Goal: Information Seeking & Learning: Learn about a topic

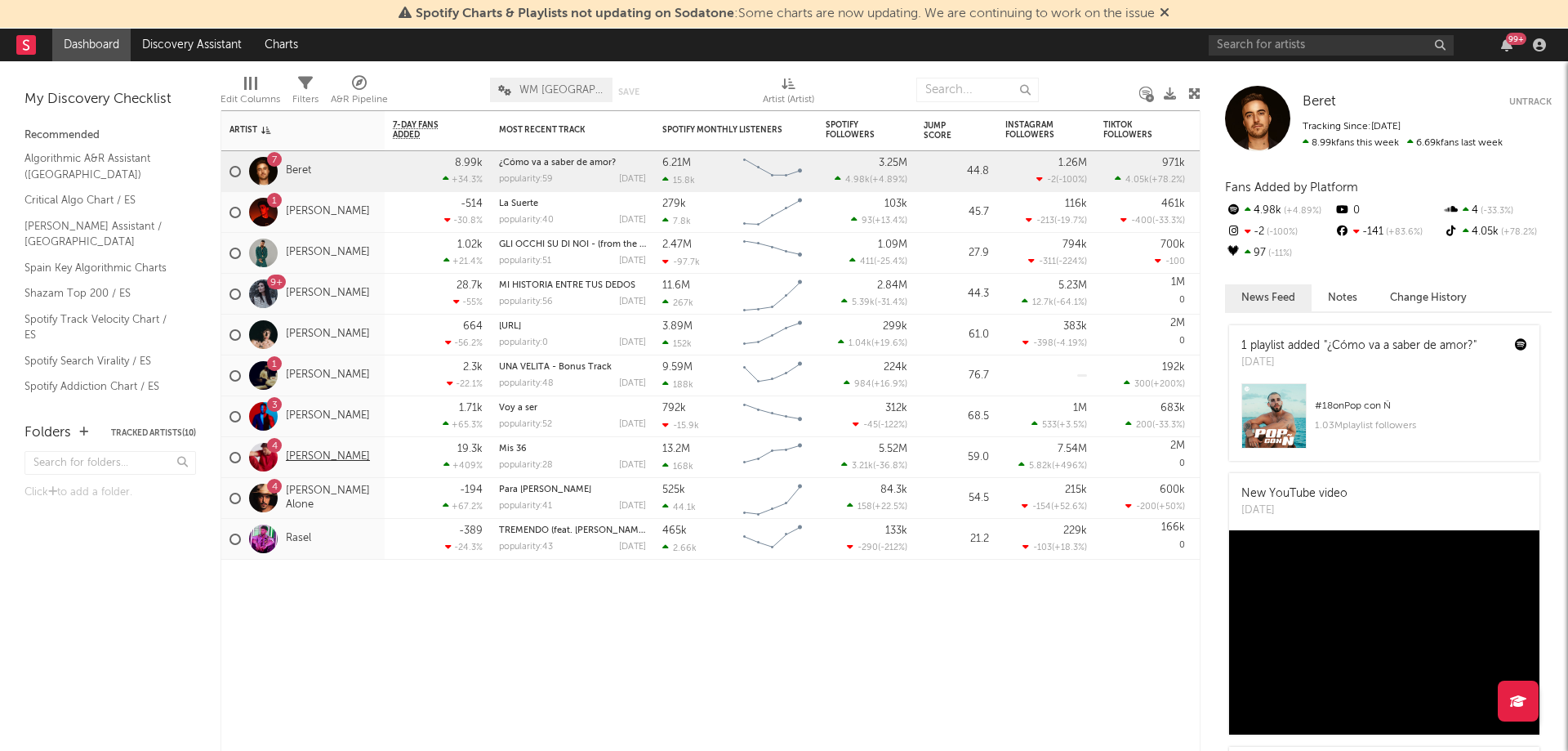
click at [317, 451] on link "Pablo Alborán" at bounding box center [328, 457] width 84 height 13
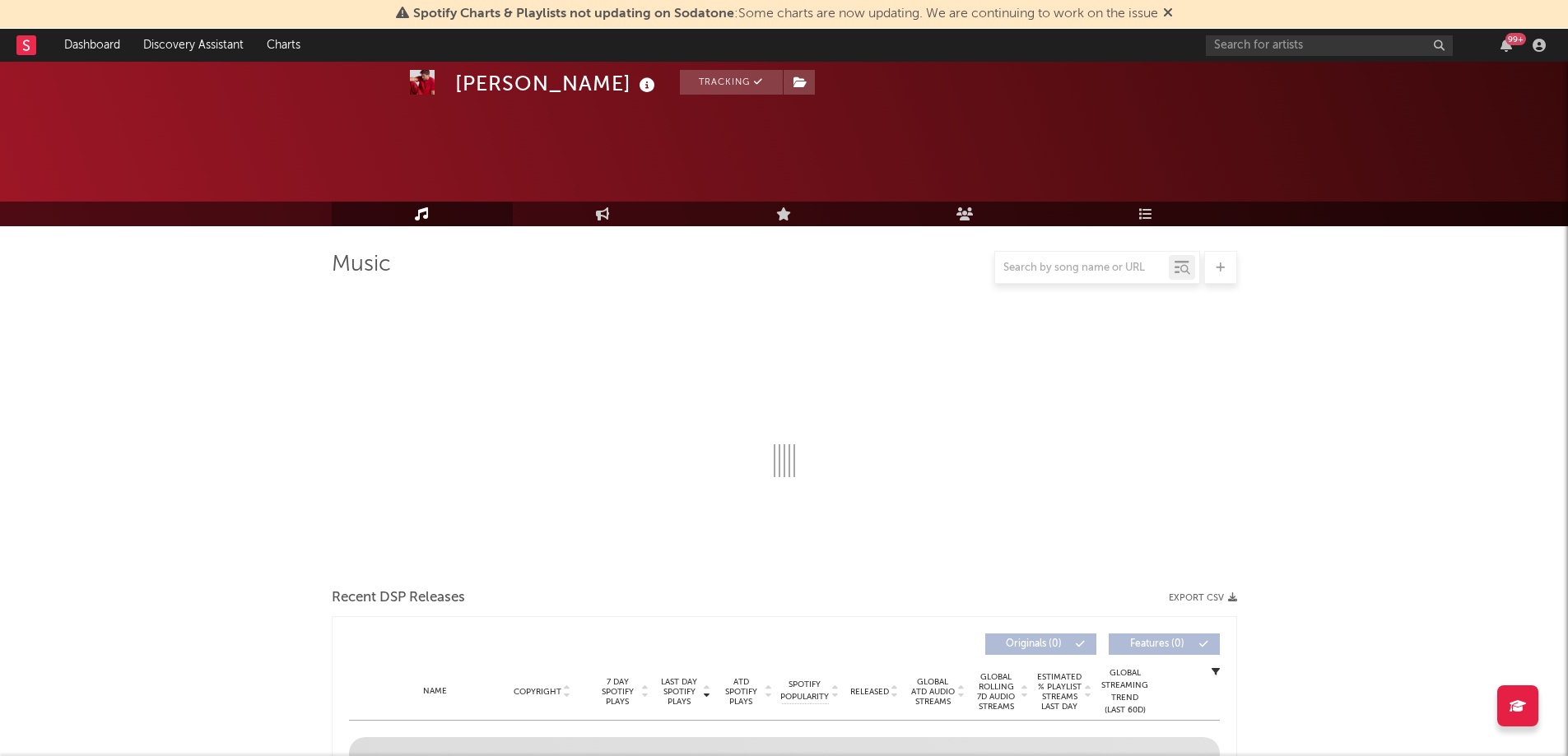
select select "6m"
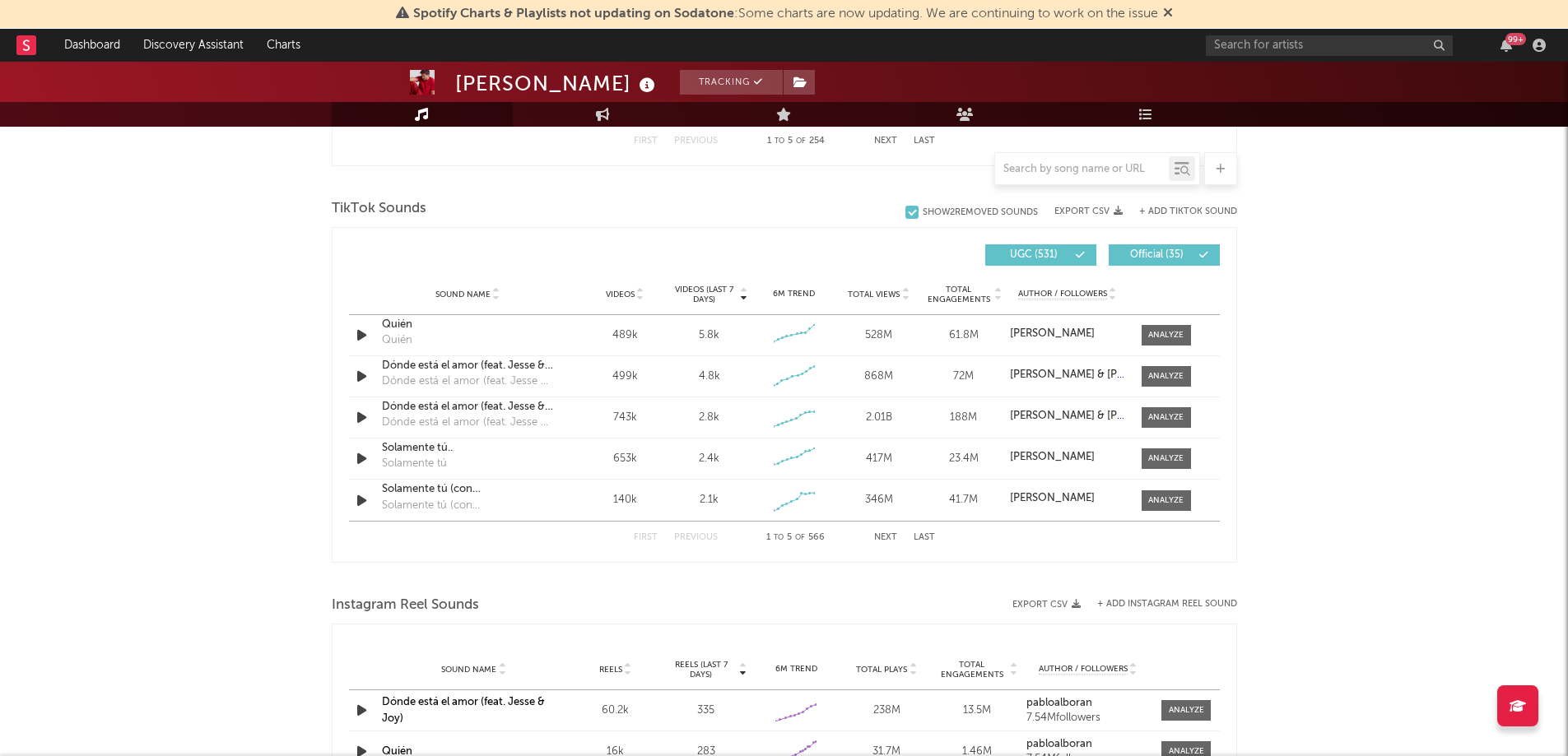
scroll to position [1058, 0]
click at [1057, 164] on input "text" at bounding box center [1082, 169] width 174 height 14
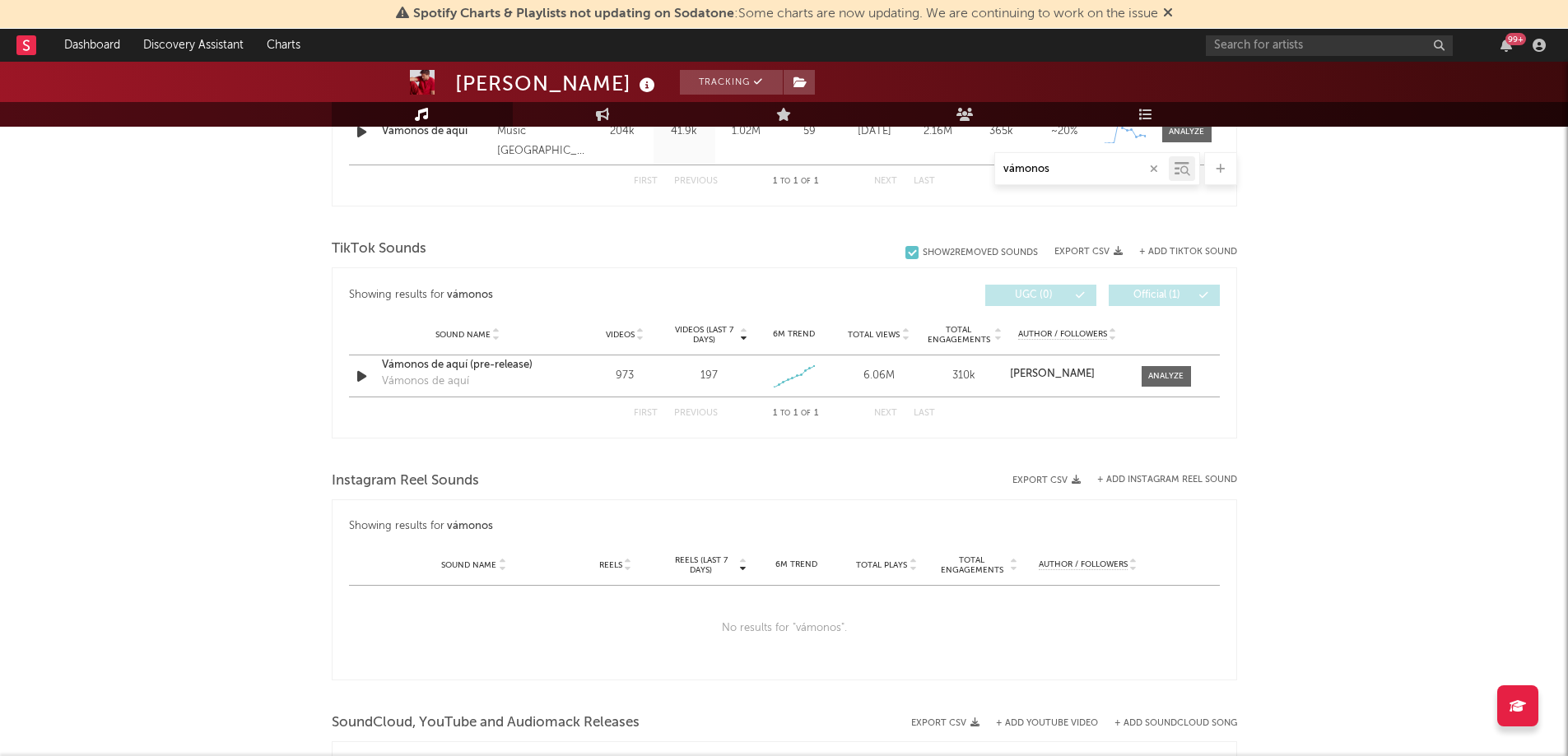
scroll to position [710, 0]
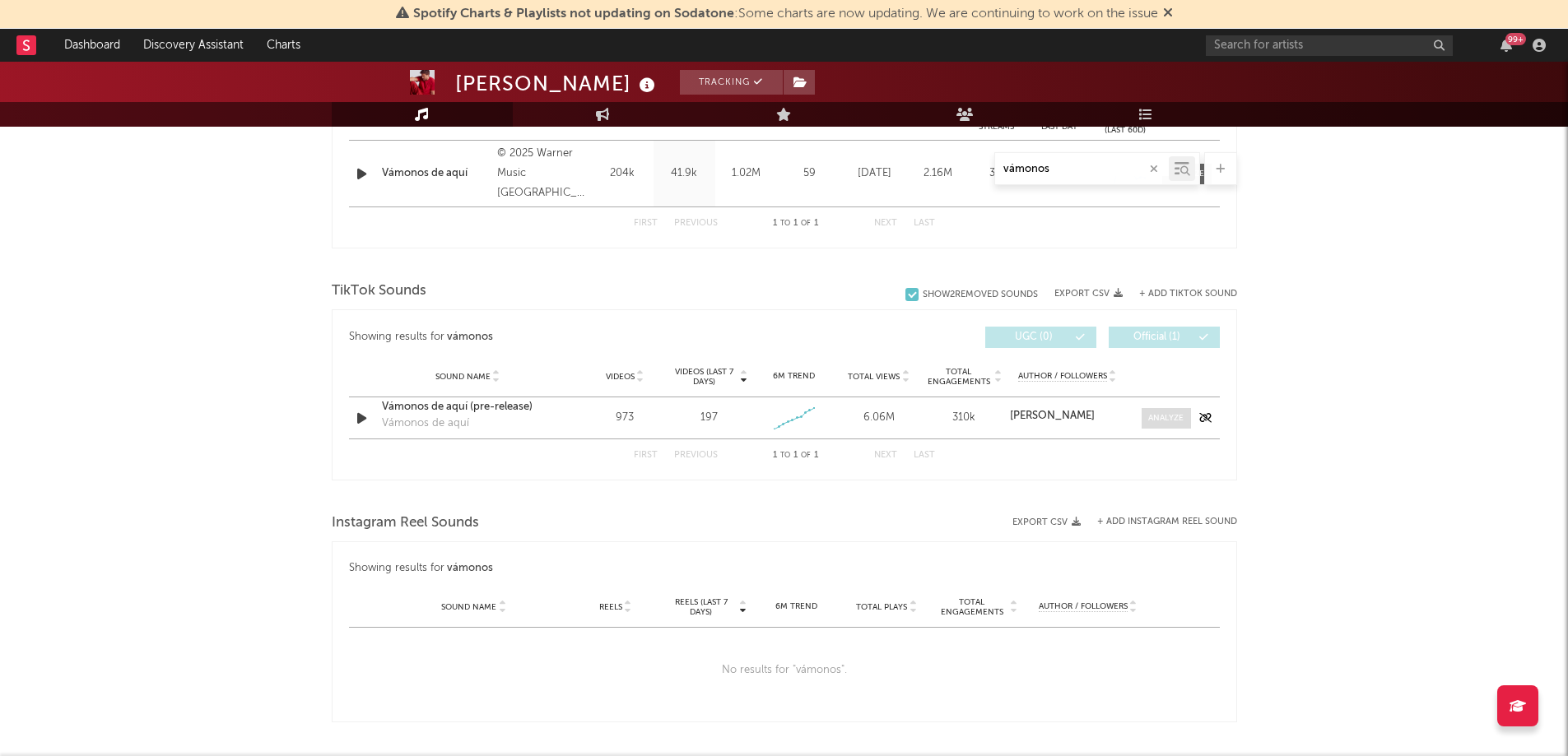
type input "vámonos"
click at [1151, 413] on div at bounding box center [1166, 418] width 36 height 13
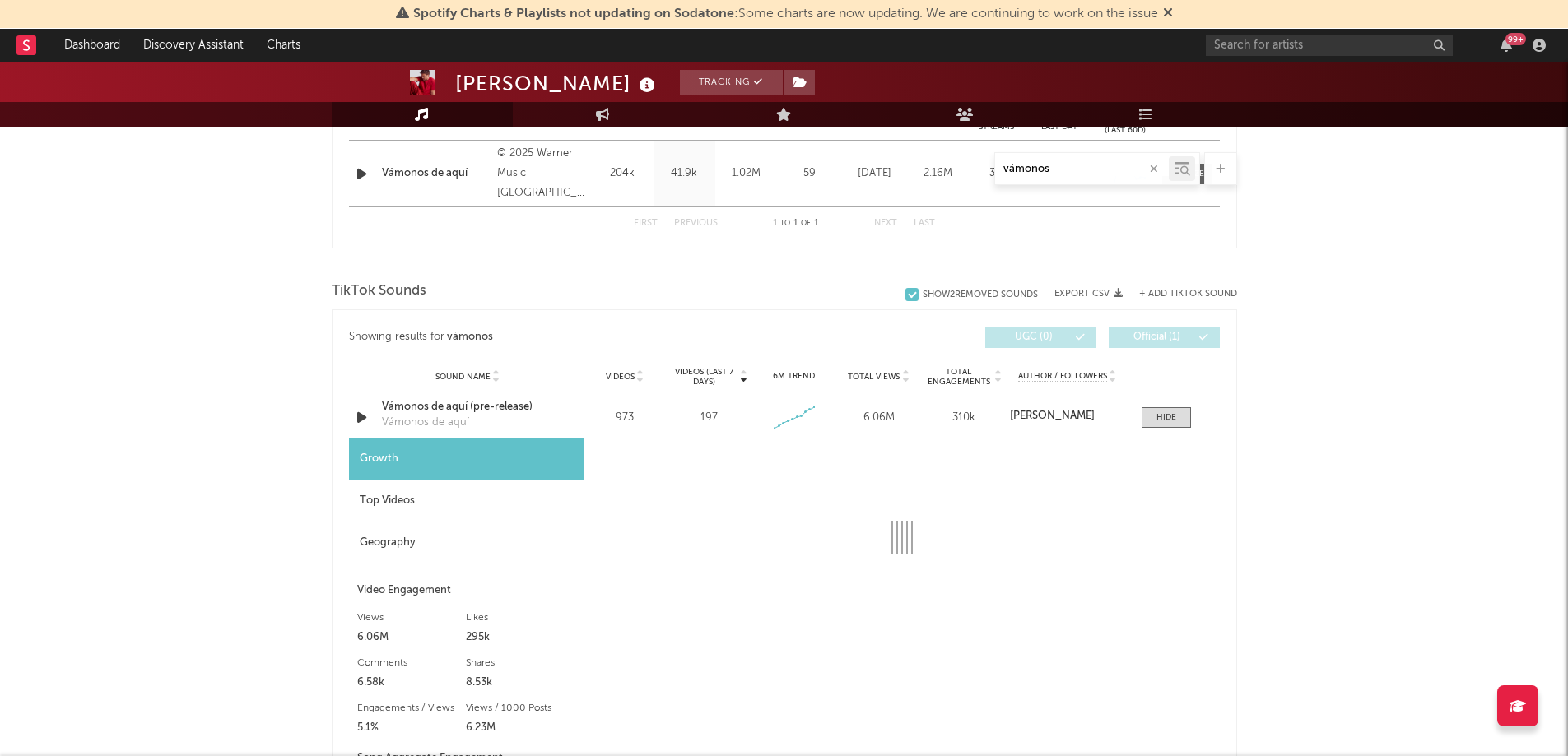
click at [493, 504] on div "Top Videos" at bounding box center [466, 501] width 234 height 42
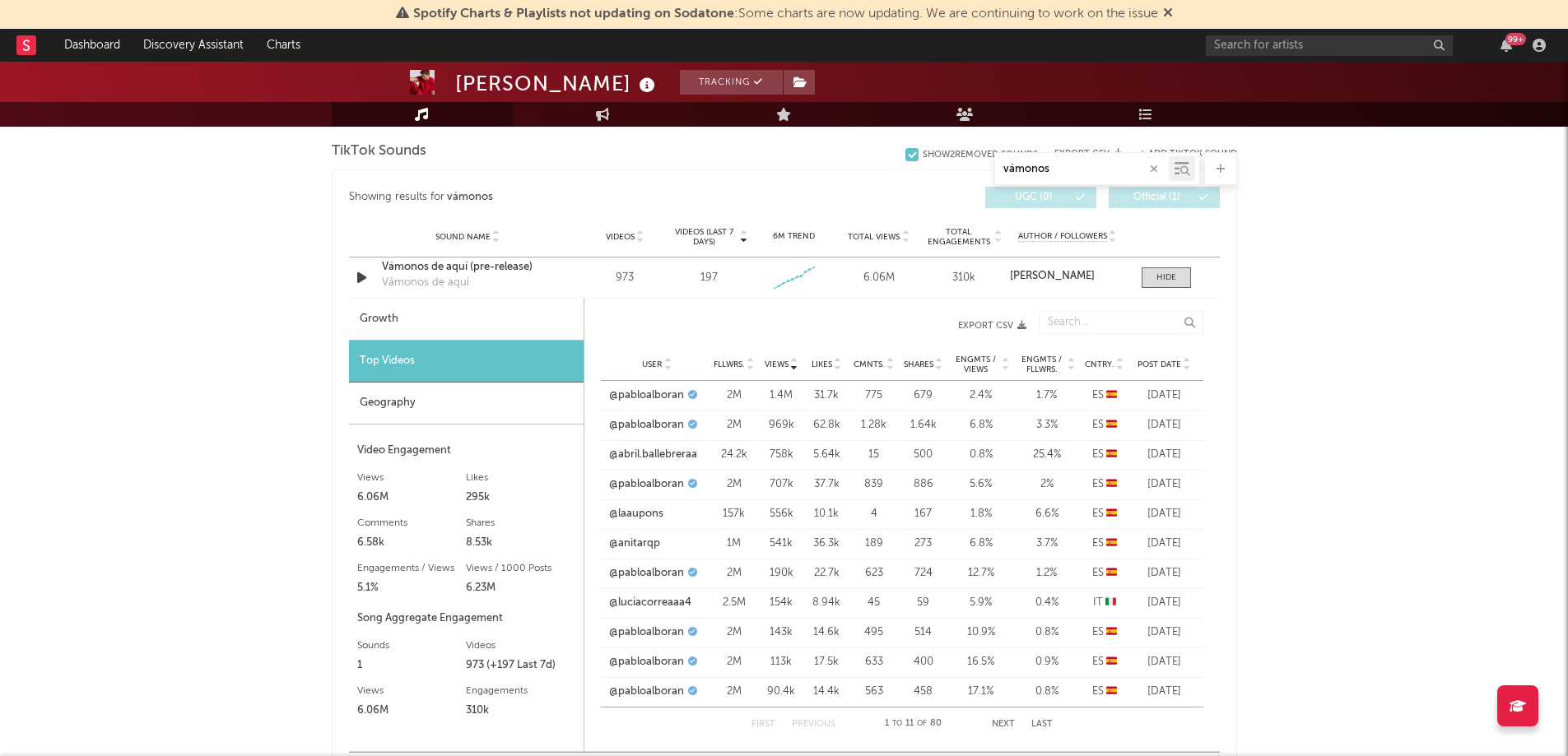
scroll to position [851, 0]
click at [1188, 369] on icon at bounding box center [1187, 366] width 9 height 7
click at [647, 485] on link "@anitarqp" at bounding box center [634, 483] width 51 height 16
